Goal: Transaction & Acquisition: Purchase product/service

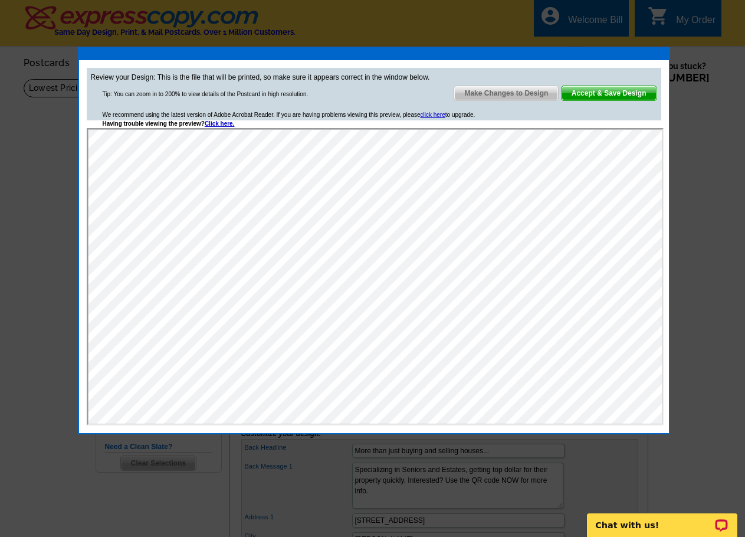
click at [532, 97] on span "Make Changes to Design" at bounding box center [506, 93] width 104 height 14
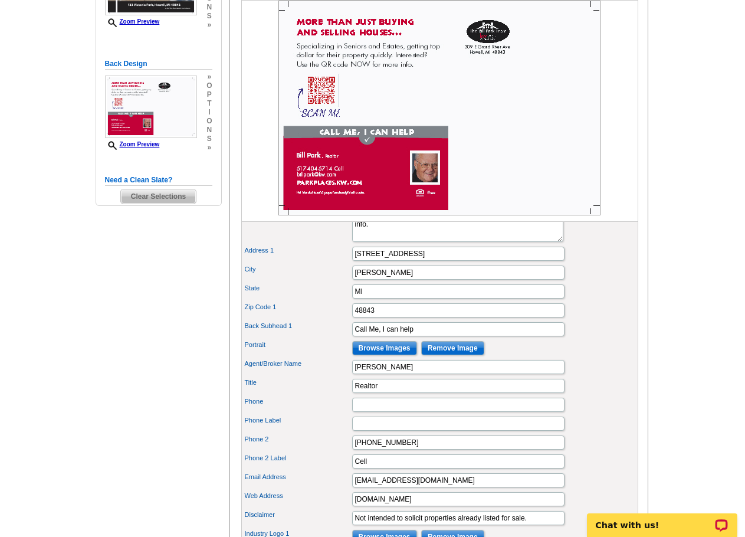
scroll to position [295, 0]
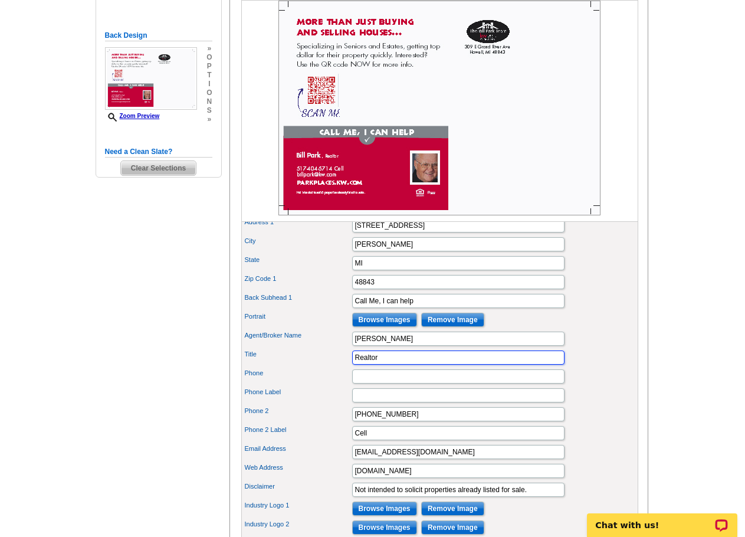
drag, startPoint x: 386, startPoint y: 377, endPoint x: 326, endPoint y: 375, distance: 60.8
click at [326, 367] on div "Title Realtor" at bounding box center [440, 357] width 392 height 19
paste input "Senior Realestate Specialist®️"
type input "Senior Realestate Specialist®️"
click at [638, 357] on div "Back Headline More than just buying and selling houses... Back Message 1 Specia…" at bounding box center [439, 341] width 397 height 395
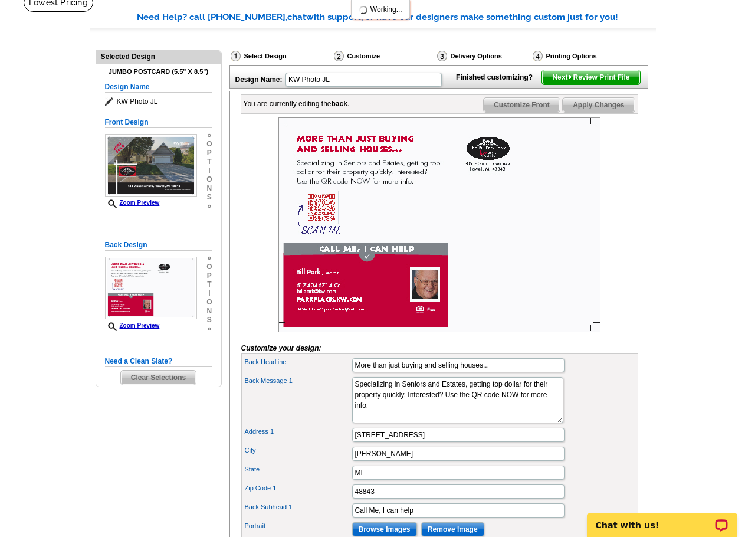
scroll to position [0, 0]
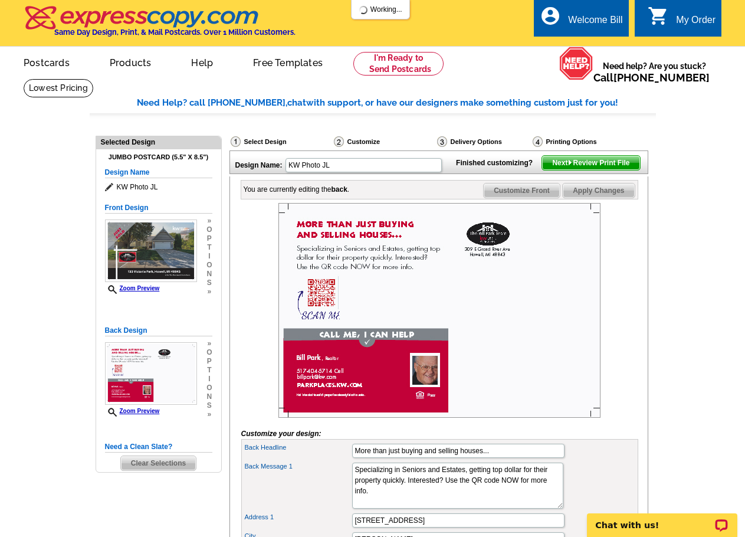
click at [631, 271] on div at bounding box center [439, 310] width 397 height 215
click at [612, 170] on span "Next Review Print File" at bounding box center [590, 163] width 97 height 14
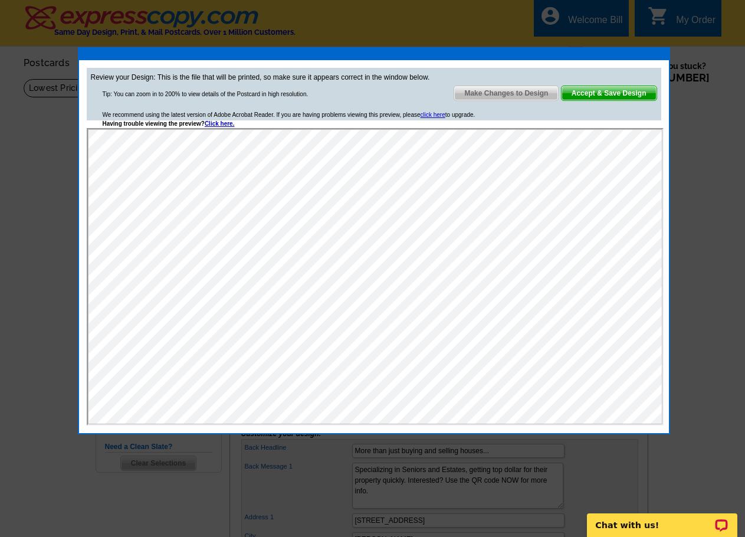
click at [627, 94] on span "Accept & Save Design" at bounding box center [609, 93] width 95 height 14
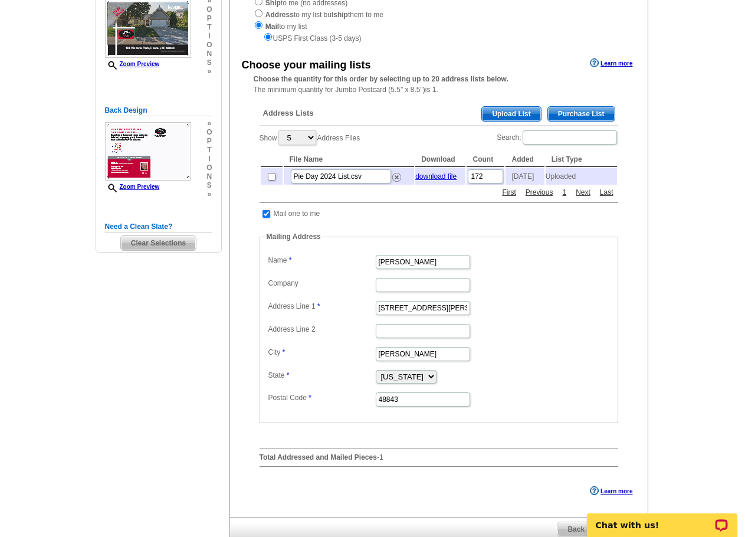
scroll to position [177, 0]
click at [398, 181] on img at bounding box center [396, 176] width 9 height 9
click at [518, 110] on span "Upload List" at bounding box center [511, 113] width 58 height 14
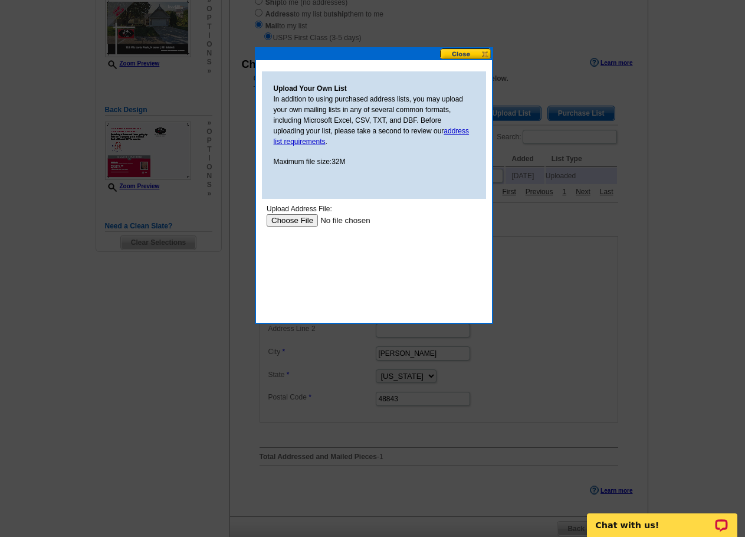
scroll to position [0, 0]
click at [299, 216] on input "file" at bounding box center [340, 220] width 149 height 12
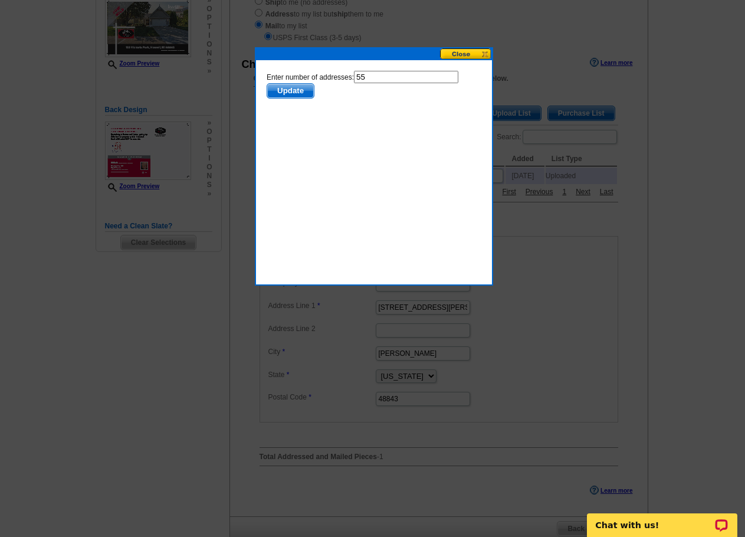
click at [409, 70] on html "Enter number of addresses: 55 Update" at bounding box center [373, 125] width 224 height 118
click at [408, 76] on input "55" at bounding box center [405, 77] width 104 height 12
type input "54"
click at [300, 88] on span "Update" at bounding box center [290, 91] width 47 height 14
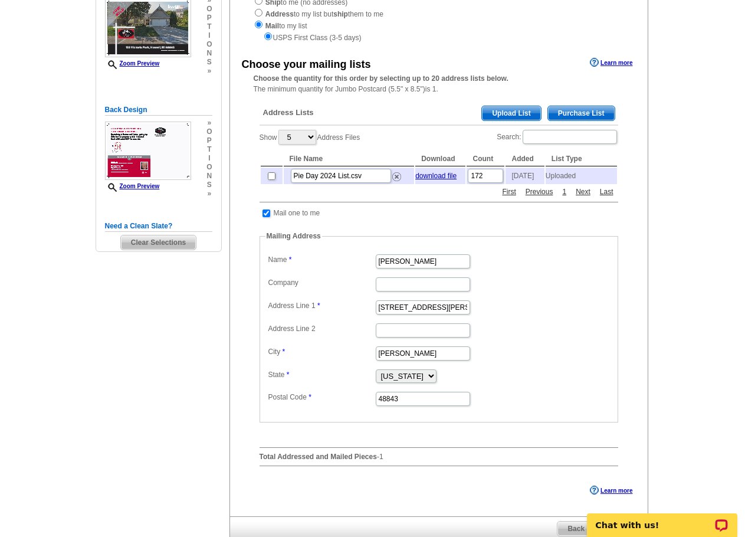
scroll to position [136, 0]
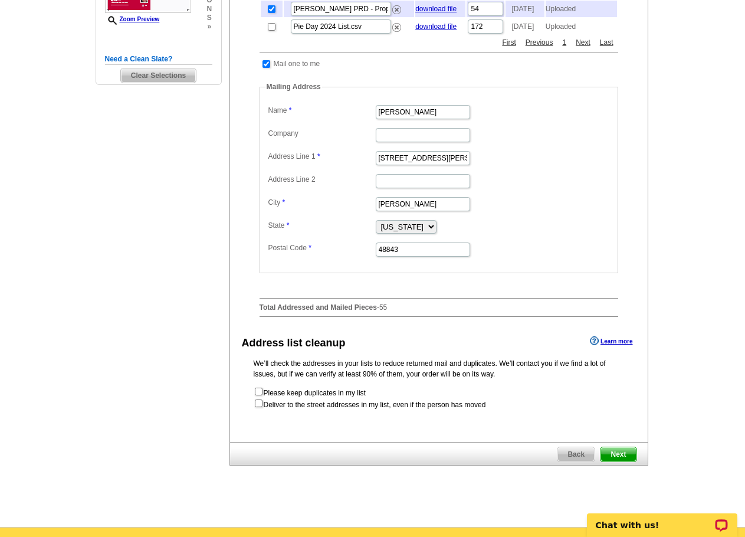
scroll to position [372, 0]
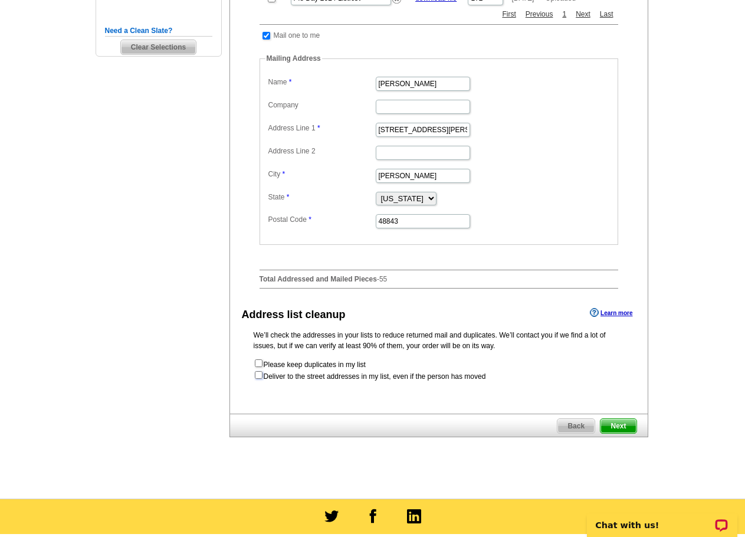
click at [260, 379] on input "checkbox" at bounding box center [259, 375] width 8 height 8
checkbox input "true"
radio input "true"
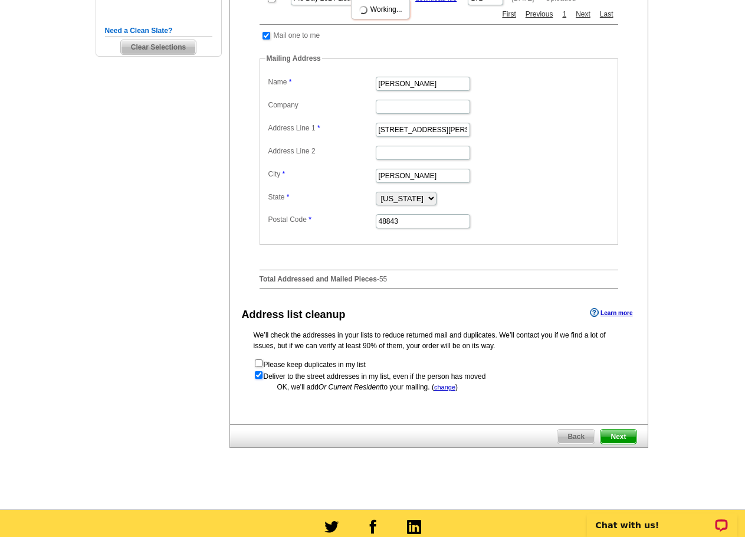
scroll to position [0, 0]
click at [257, 379] on input "checkbox" at bounding box center [259, 375] width 8 height 8
checkbox input "false"
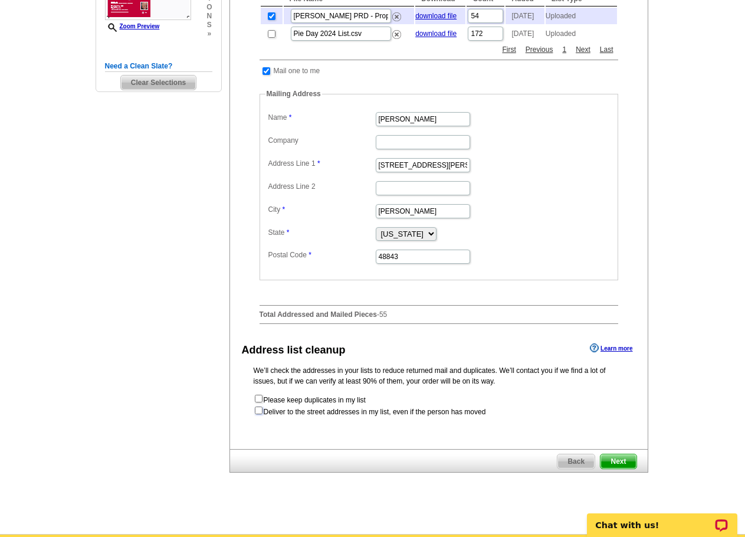
scroll to position [596, 0]
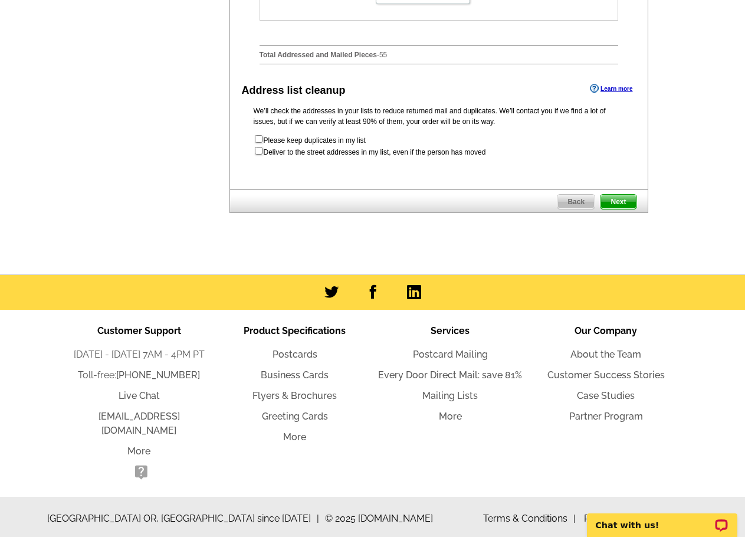
click at [621, 209] on span "Next" at bounding box center [618, 202] width 35 height 14
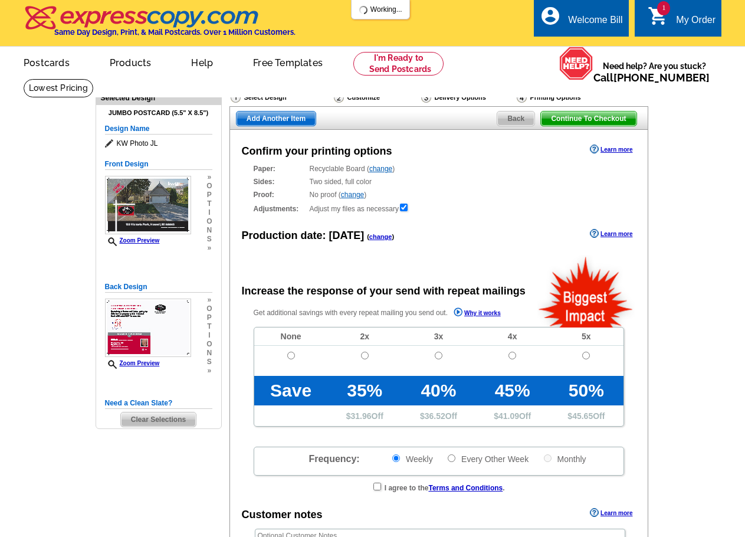
radio input "false"
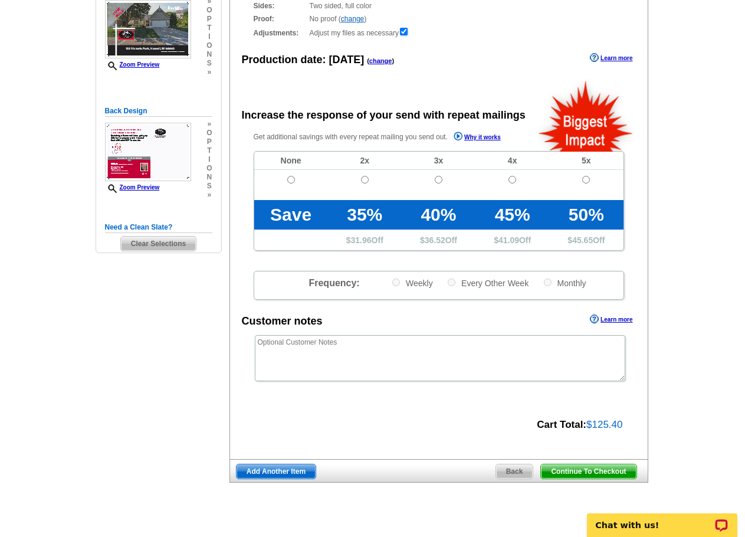
scroll to position [177, 0]
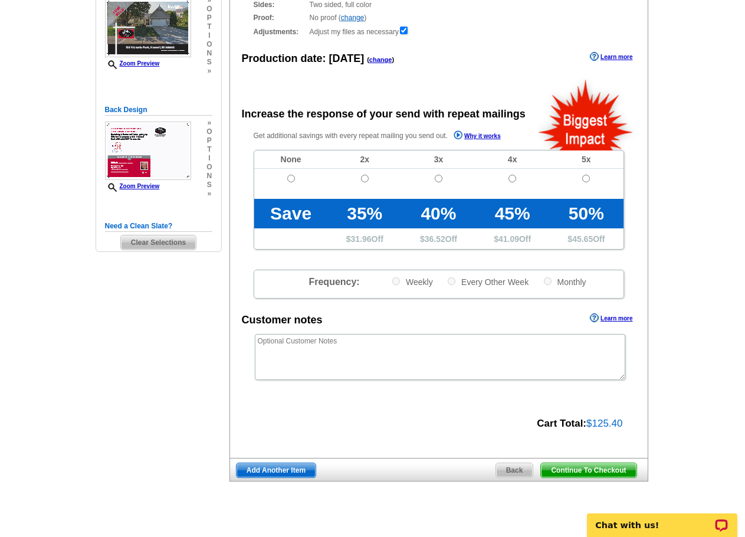
click at [619, 469] on span "Continue To Checkout" at bounding box center [588, 470] width 95 height 14
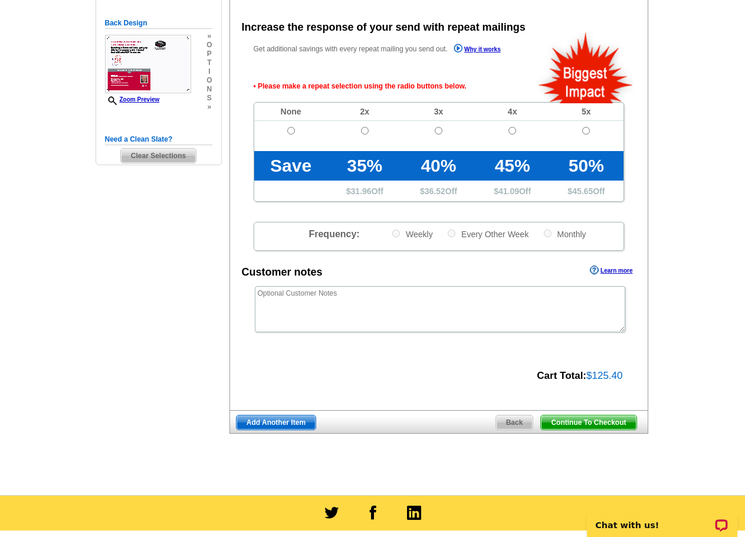
scroll to position [264, 0]
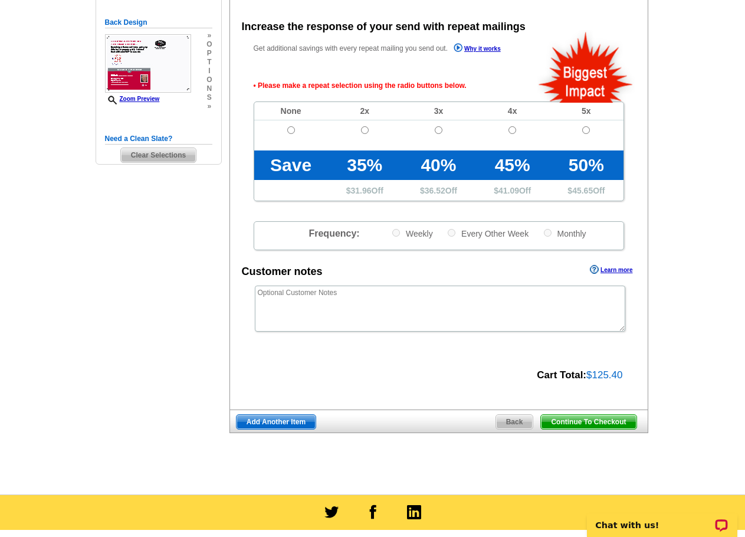
click at [286, 128] on td at bounding box center [291, 135] width 74 height 30
click at [291, 130] on input "radio" at bounding box center [291, 130] width 8 height 8
radio input "true"
click at [599, 427] on span "Continue To Checkout" at bounding box center [588, 422] width 95 height 14
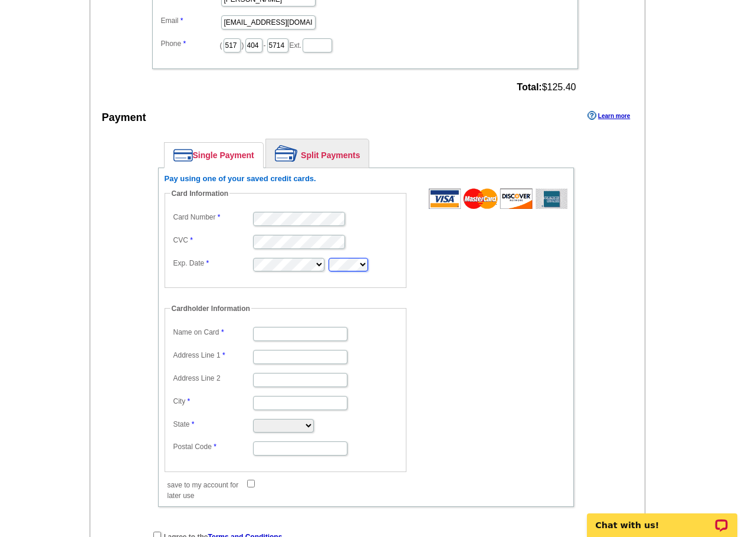
scroll to position [472, 0]
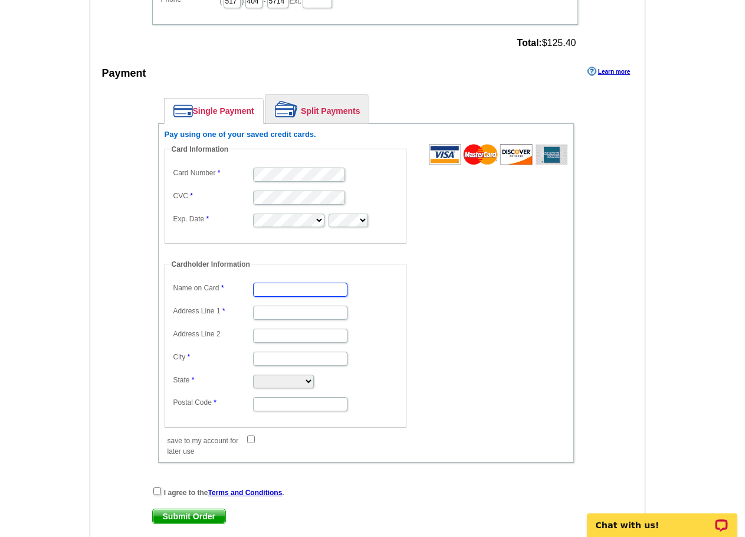
click at [284, 291] on input "Name on Card" at bounding box center [300, 290] width 94 height 14
type input "[PERSON_NAME]"
type input "[STREET_ADDRESS][PERSON_NAME]"
type input "HOWELL"
select select "MI"
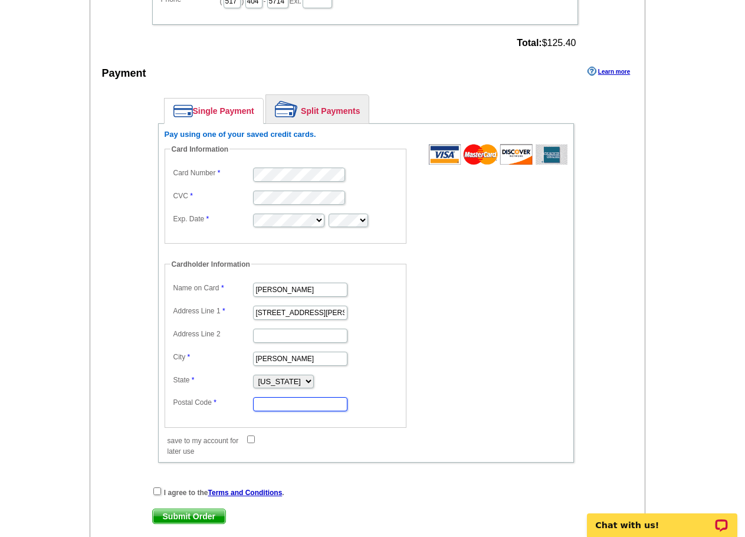
type input "48843"
click at [362, 348] on dl "Name on Card William M Park Address Line 1 437 N BURKHART RD Address Line 2 Cit…" at bounding box center [286, 346] width 230 height 133
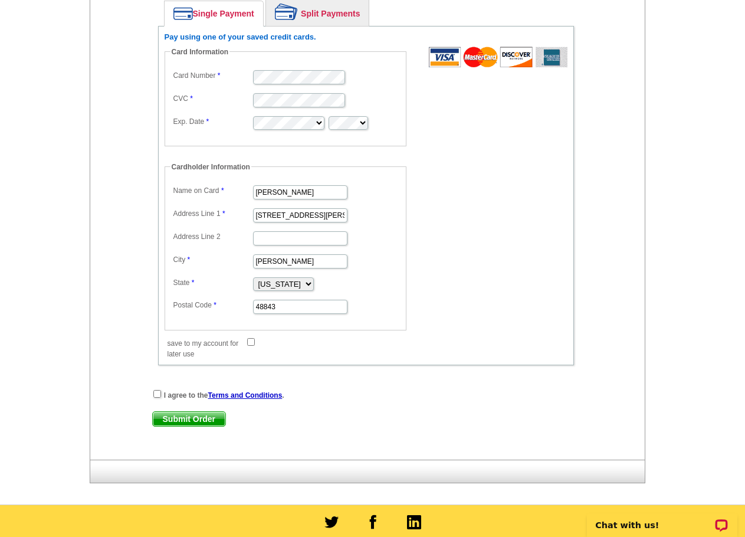
scroll to position [590, 0]
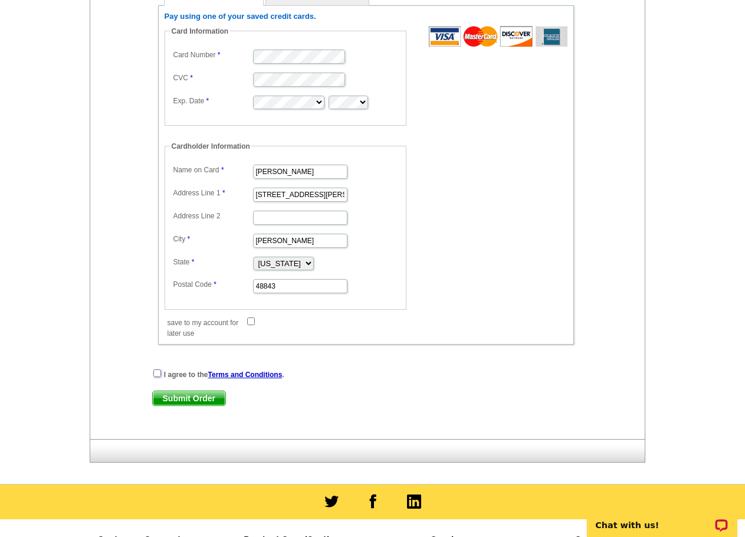
click at [156, 376] on input "checkbox" at bounding box center [157, 373] width 8 height 8
checkbox input "true"
click at [196, 400] on span "Submit Order" at bounding box center [189, 398] width 73 height 14
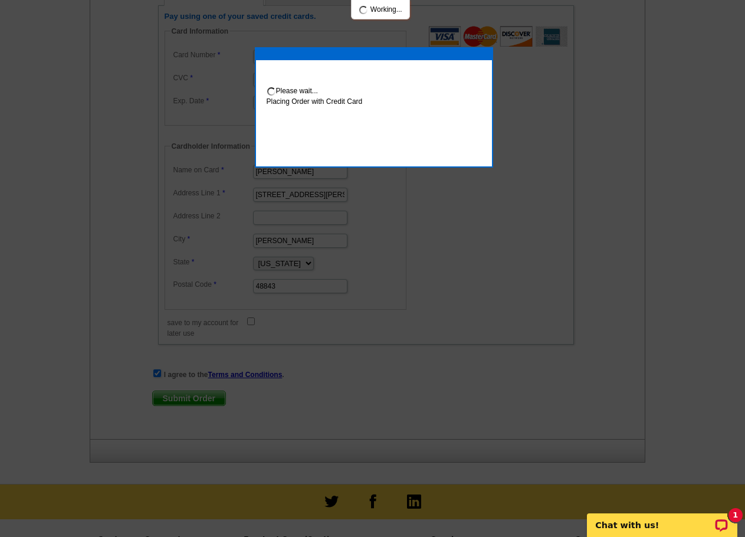
scroll to position [650, 0]
